Goal: Find contact information: Find contact information

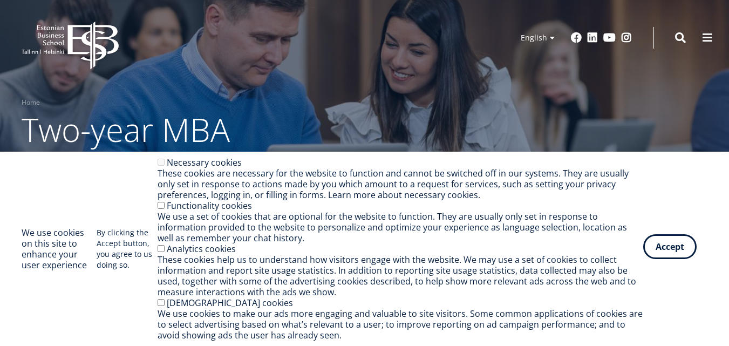
click at [668, 247] on button "Accept" at bounding box center [669, 246] width 53 height 25
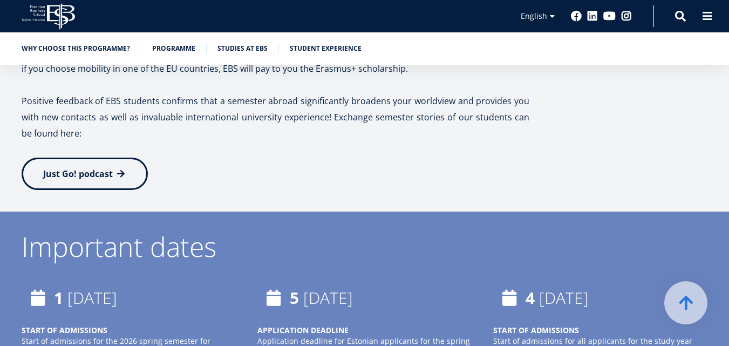
scroll to position [2378, 0]
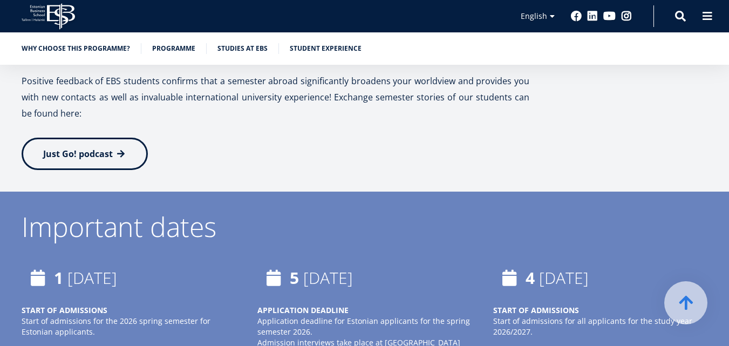
drag, startPoint x: 737, startPoint y: 25, endPoint x: 737, endPoint y: 147, distance: 121.5
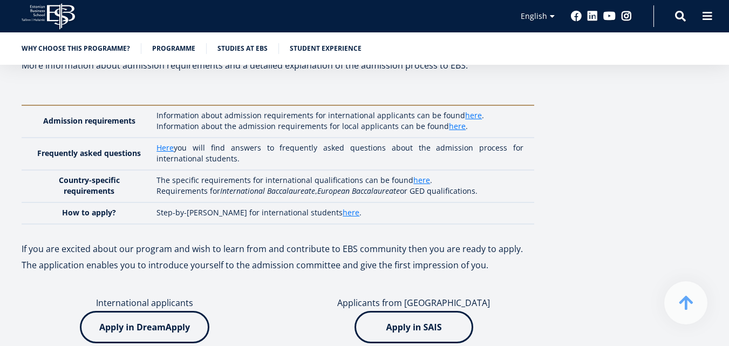
scroll to position [2961, 0]
click at [343, 207] on link "here" at bounding box center [351, 212] width 17 height 11
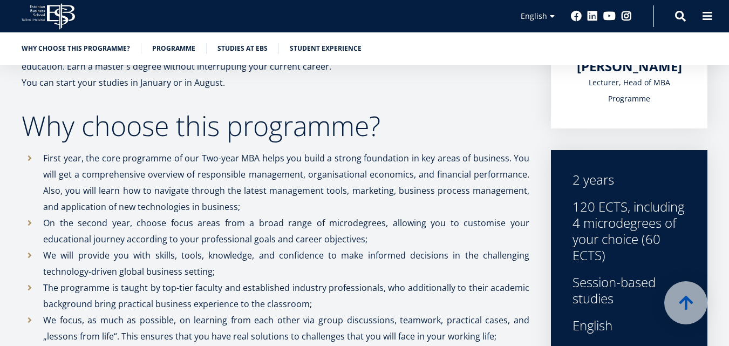
scroll to position [262, 0]
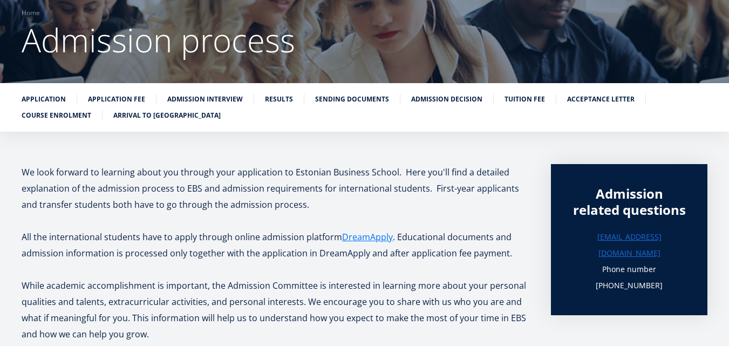
scroll to position [108, 0]
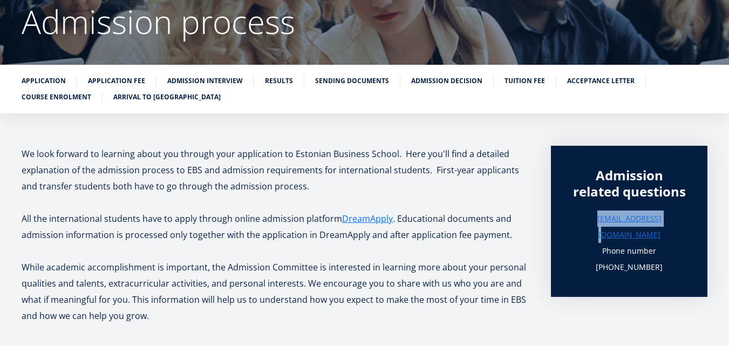
drag, startPoint x: 666, startPoint y: 234, endPoint x: 591, endPoint y: 240, distance: 75.3
click at [591, 240] on p "[EMAIL_ADDRESS][DOMAIN_NAME]" at bounding box center [629, 227] width 113 height 32
copy link "[EMAIL_ADDRESS][DOMAIN_NAME]"
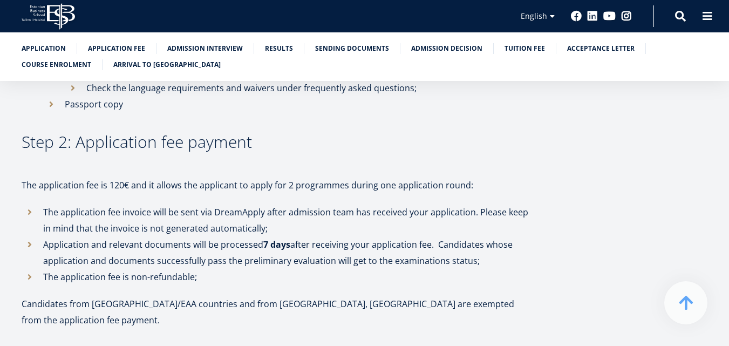
scroll to position [910, 0]
